Goal: Task Accomplishment & Management: Manage account settings

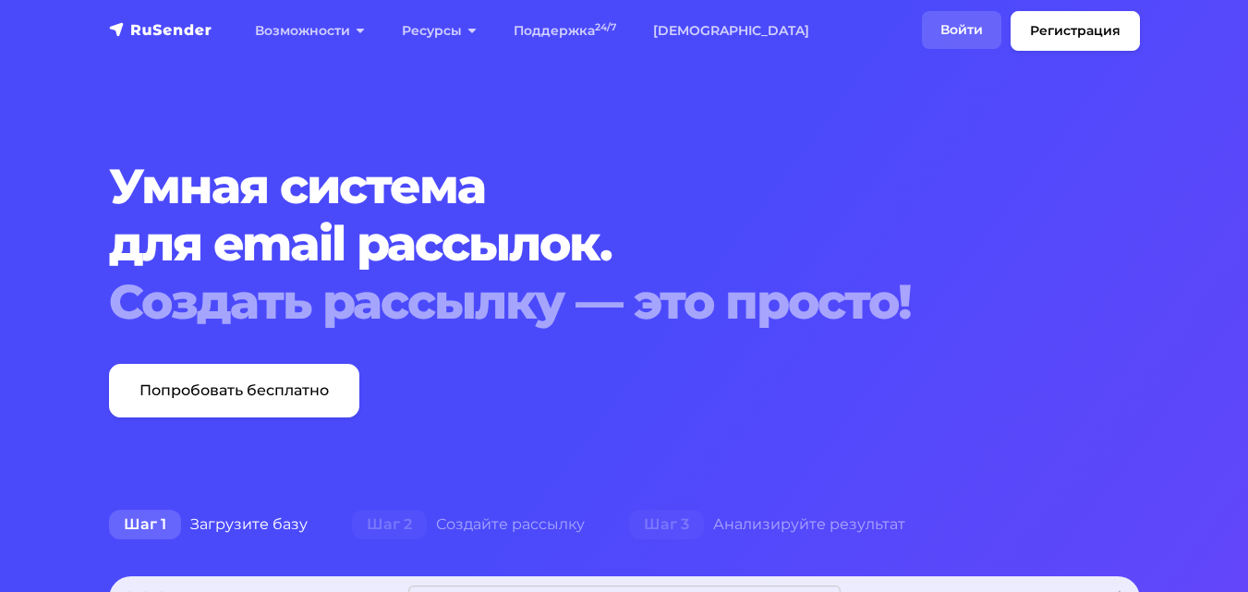
click at [958, 25] on link "Войти" at bounding box center [961, 30] width 79 height 38
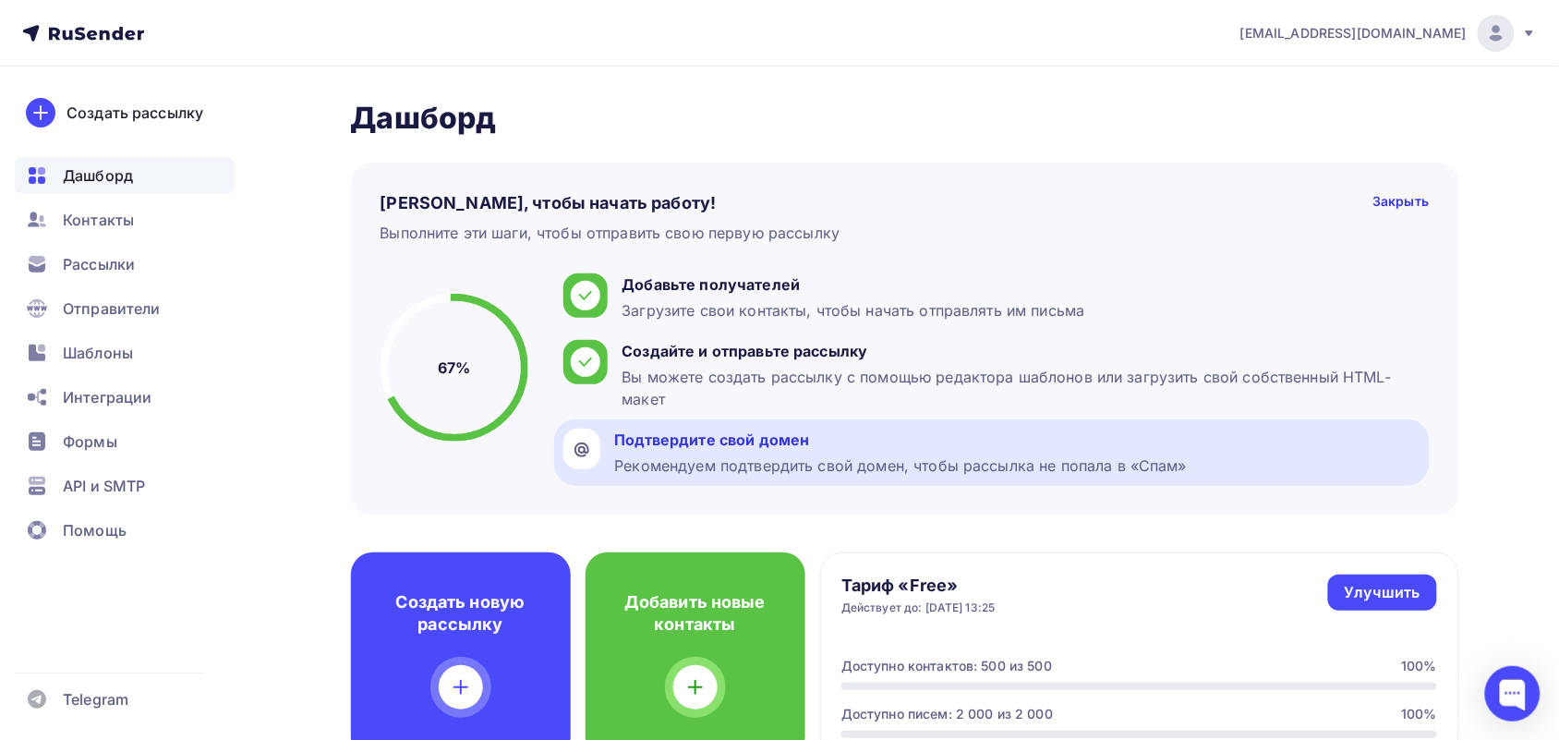
click at [633, 444] on div "Подтвердите свой домен" at bounding box center [901, 439] width 573 height 22
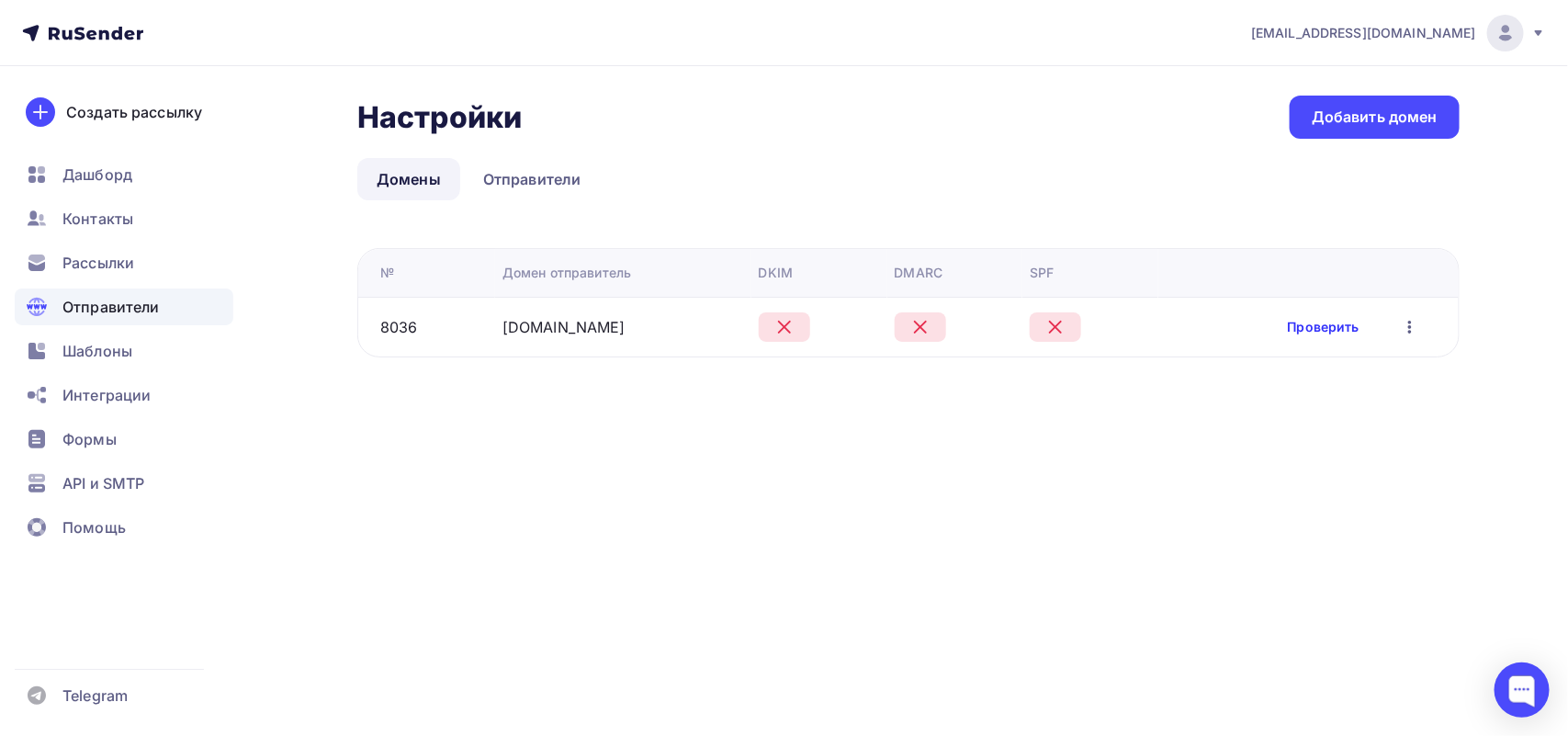
click at [1338, 323] on link "Проверить" at bounding box center [1324, 327] width 72 height 18
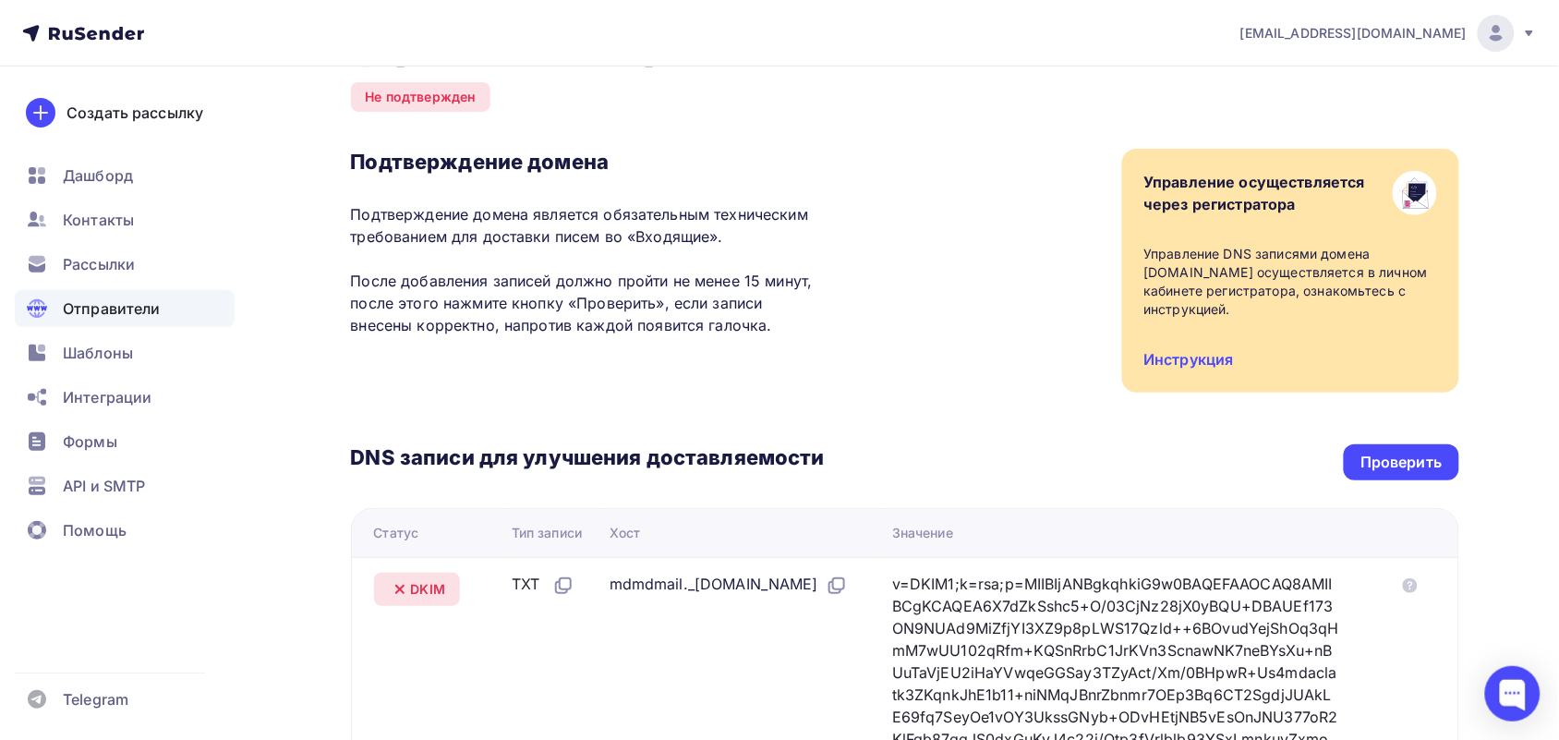
scroll to position [115, 0]
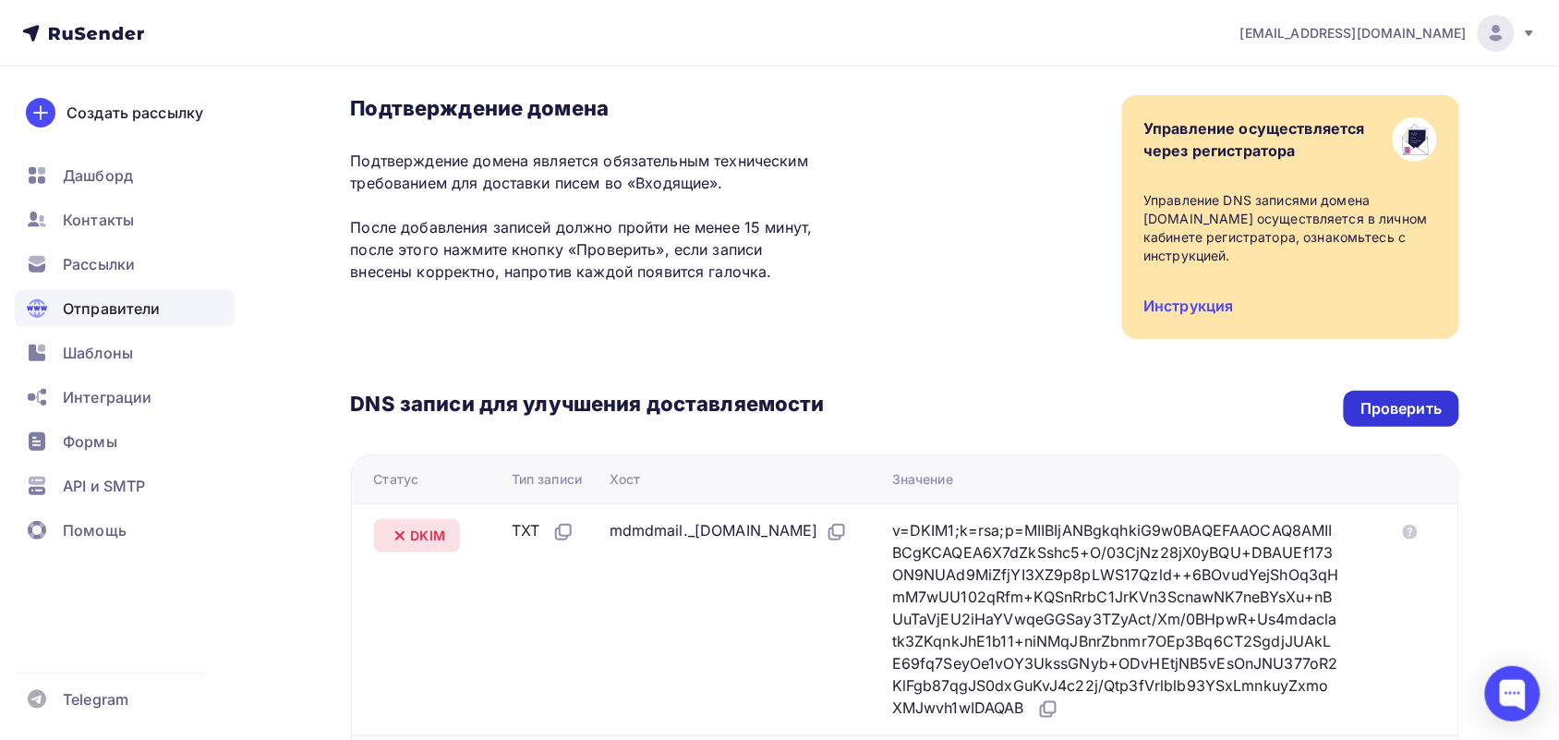
click at [1418, 398] on div "Проверить" at bounding box center [1400, 408] width 81 height 21
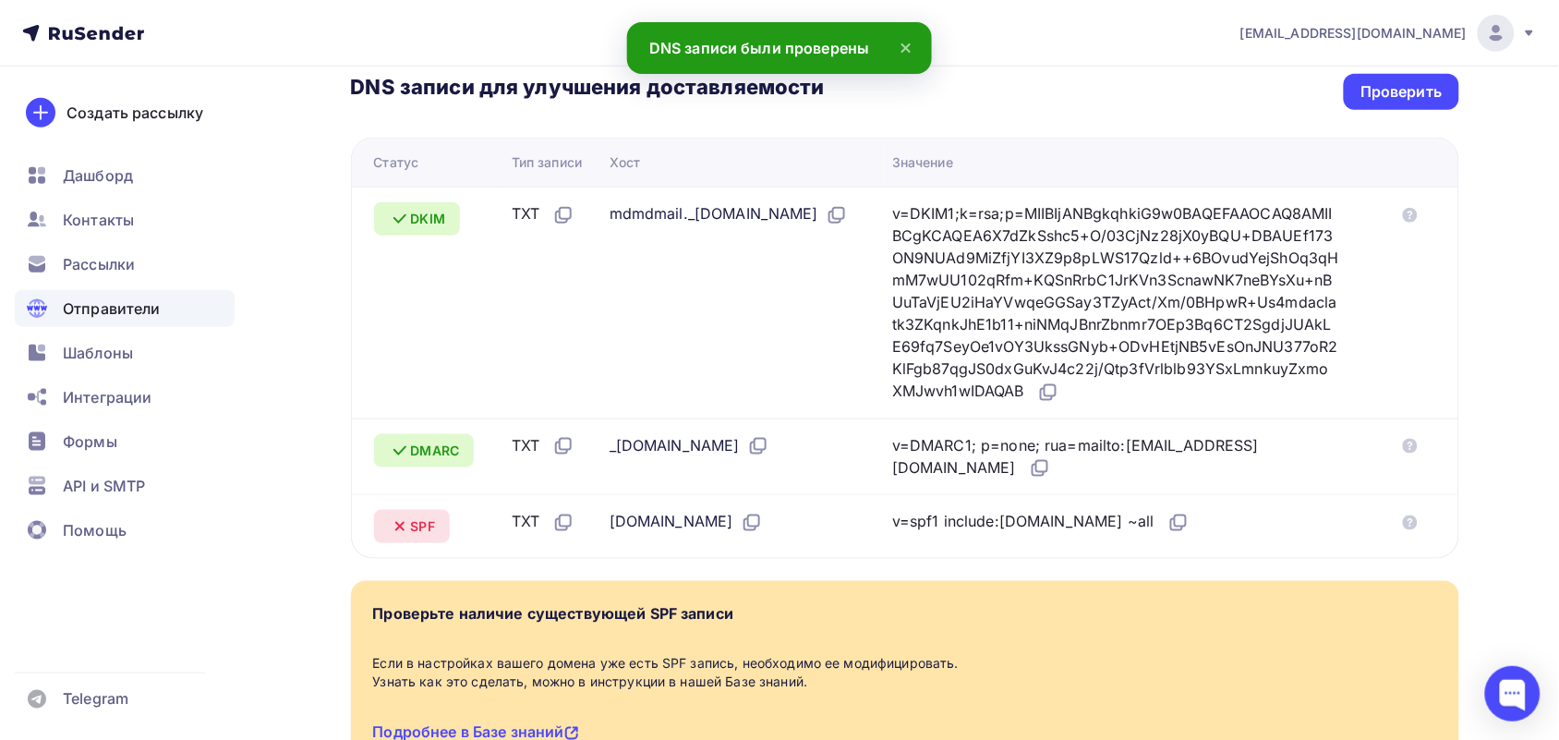
scroll to position [328, 0]
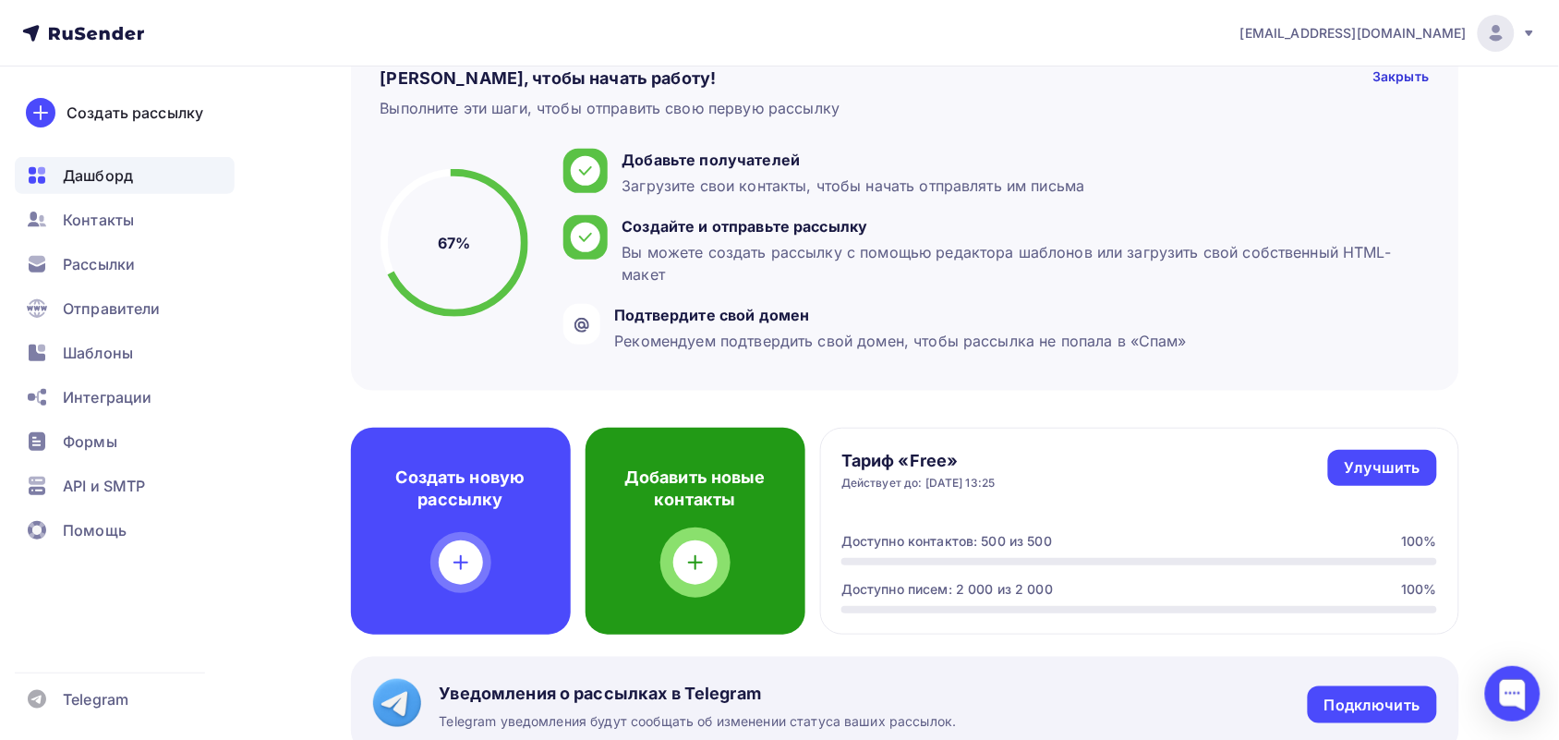
scroll to position [115, 0]
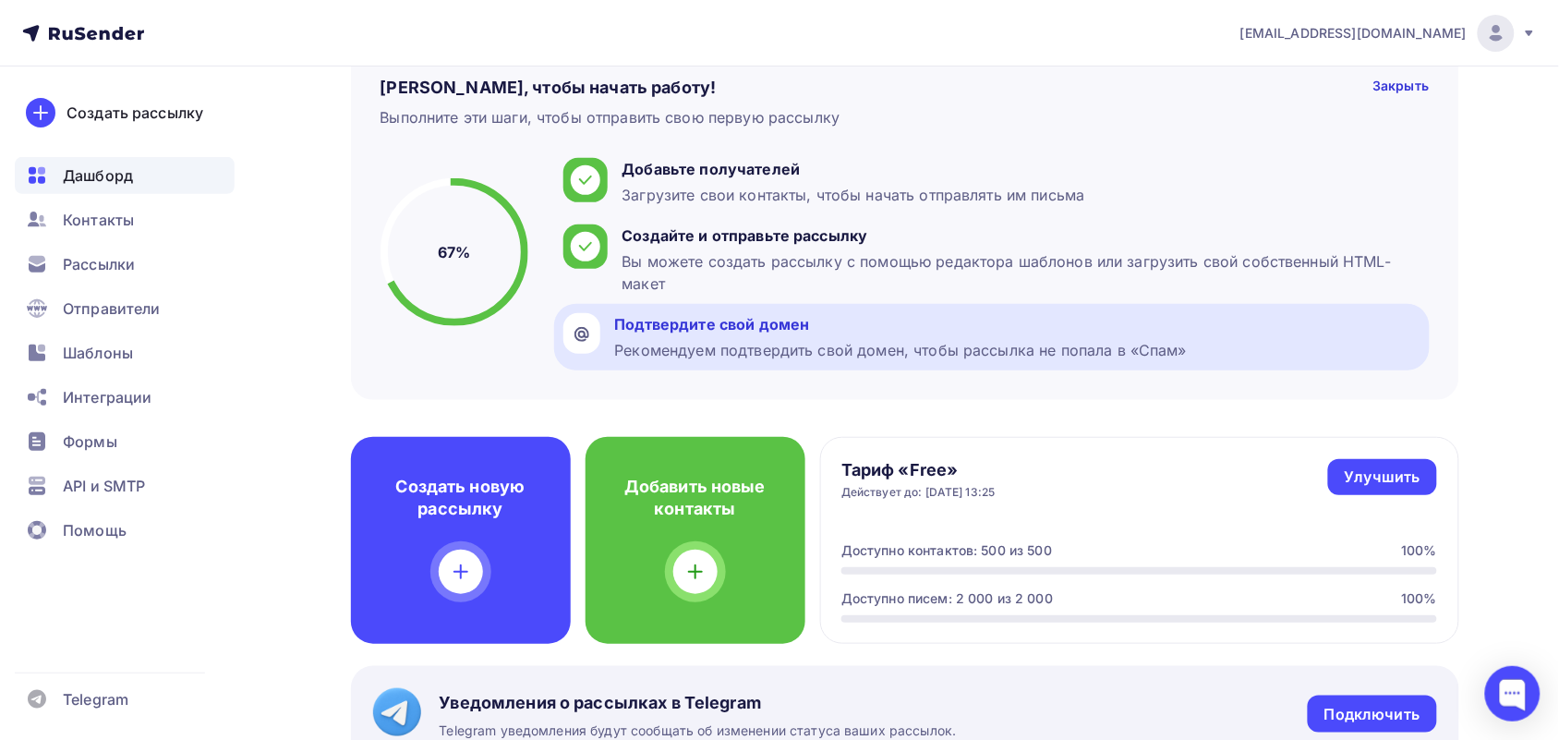
click at [610, 306] on div "Подтвердите свой домен Рекомендуем подтвердить свой домен, чтобы рассылка не по…" at bounding box center [991, 337] width 875 height 66
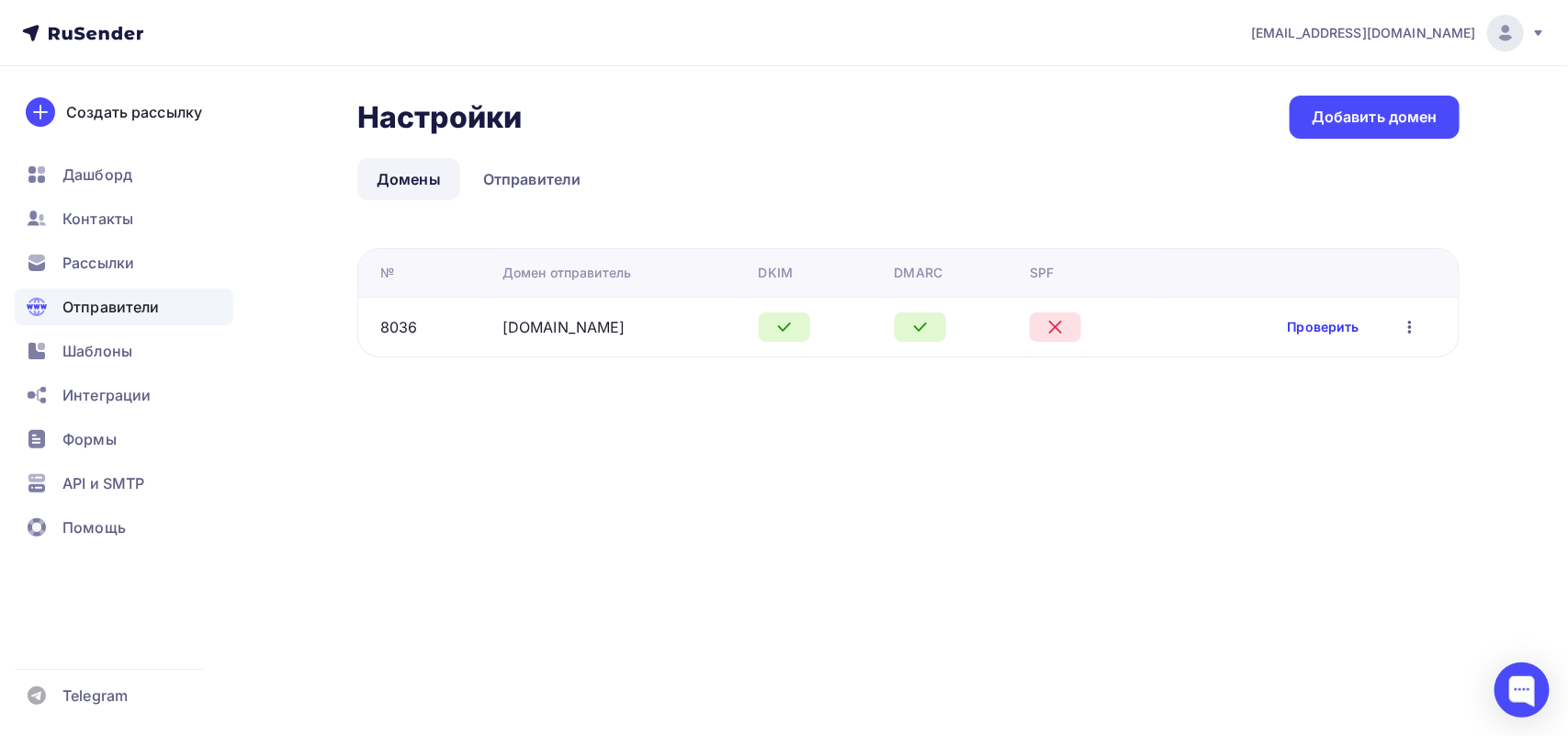
click at [1327, 324] on link "Проверить" at bounding box center [1324, 327] width 72 height 18
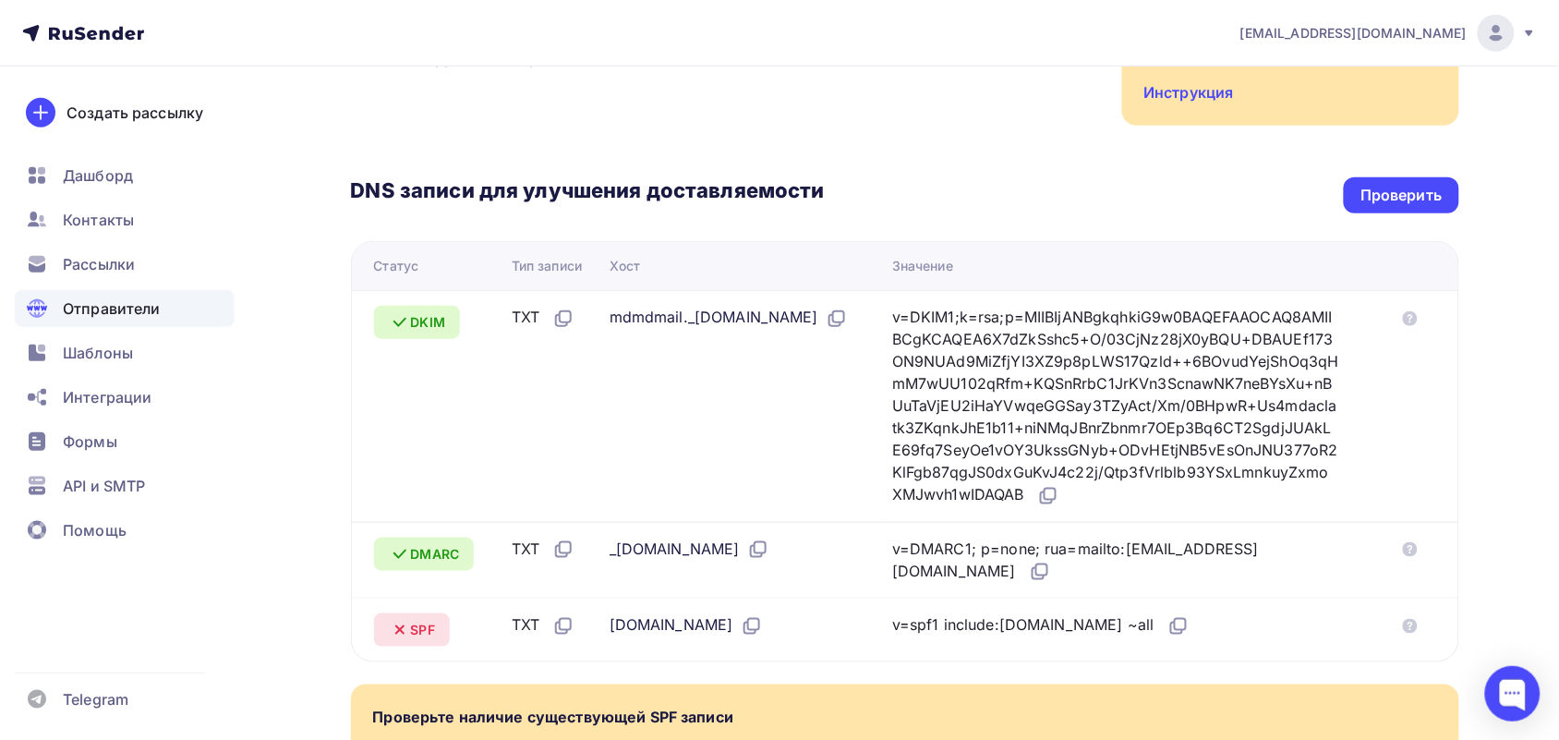
scroll to position [231, 0]
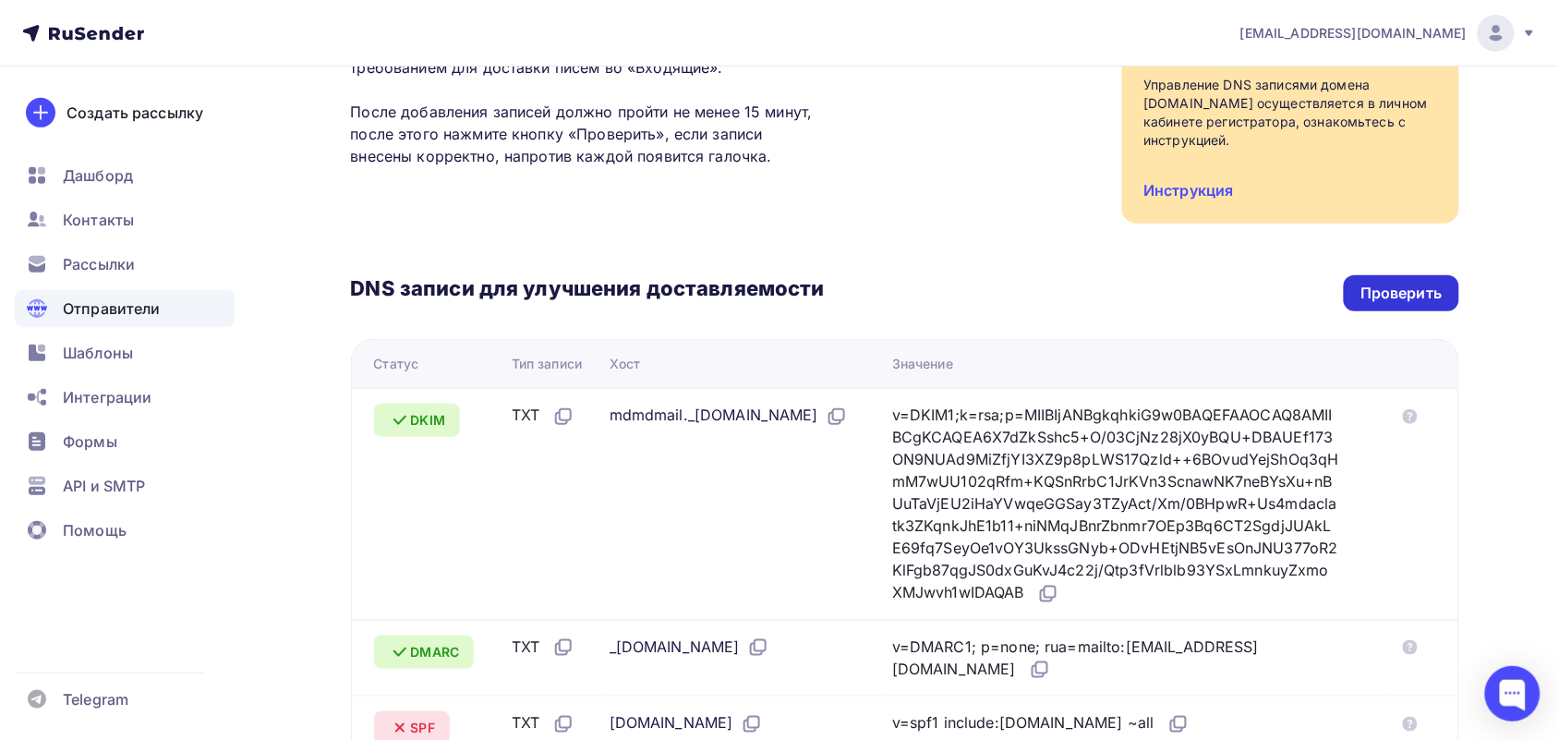
click at [1377, 283] on div "Проверить" at bounding box center [1400, 293] width 81 height 21
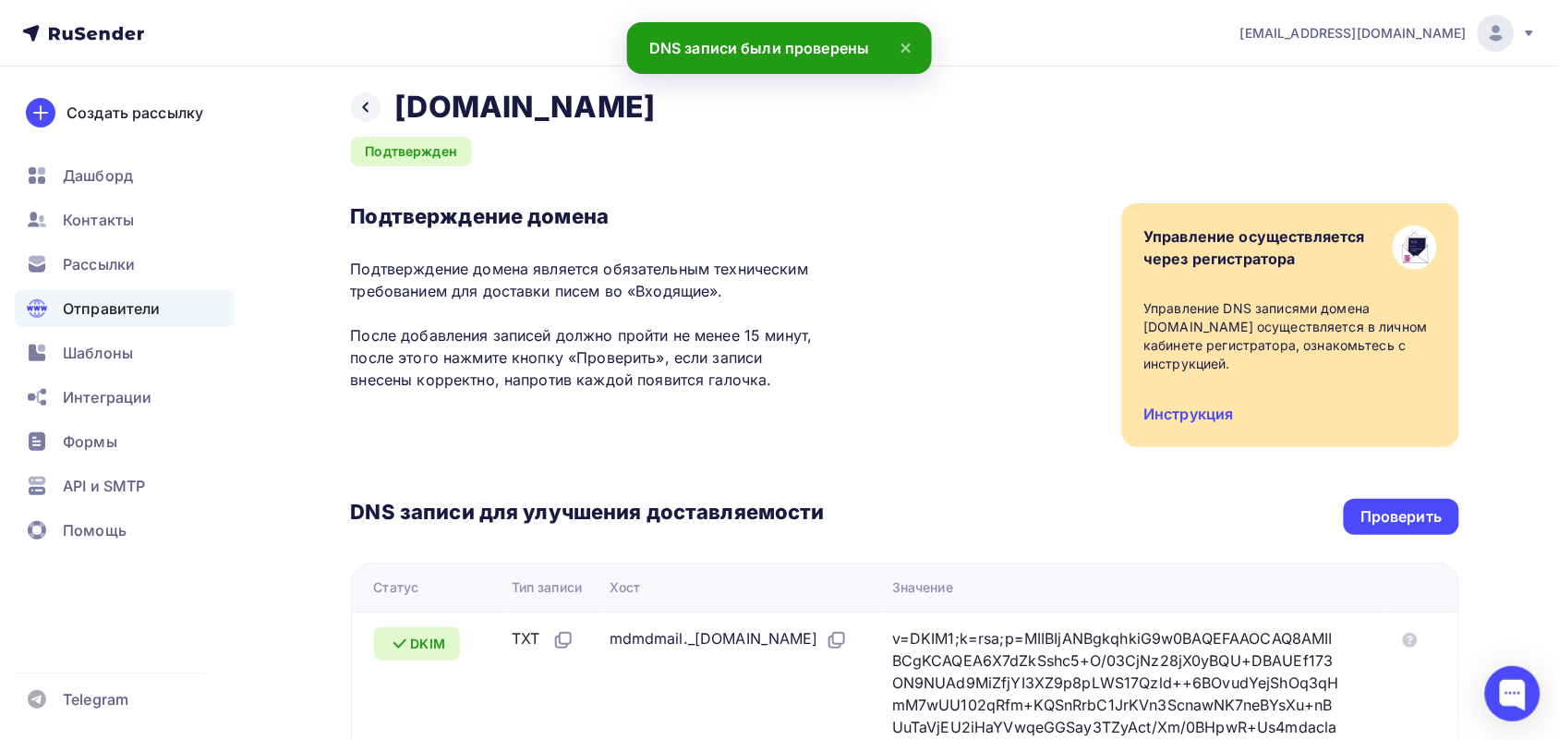
scroll to position [0, 0]
